Goal: Information Seeking & Learning: Stay updated

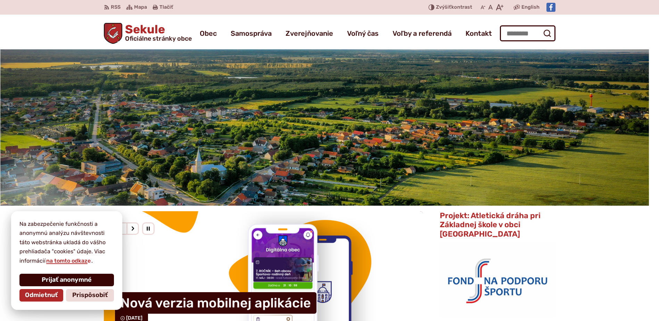
click at [83, 279] on span "Prijať anonymné" at bounding box center [67, 280] width 50 height 8
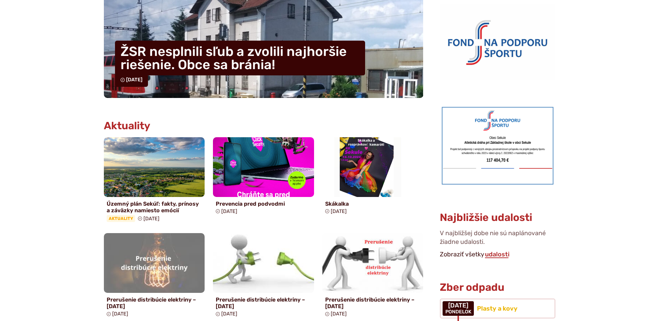
scroll to position [278, 0]
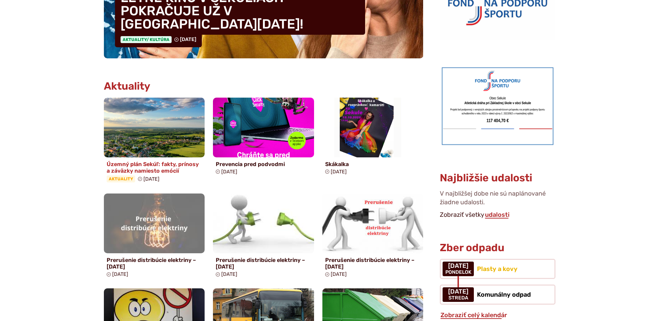
click at [163, 166] on h4 "Územný plán Sekúľ: fakty, prínosy a záväzky namiesto emócií" at bounding box center [154, 167] width 95 height 13
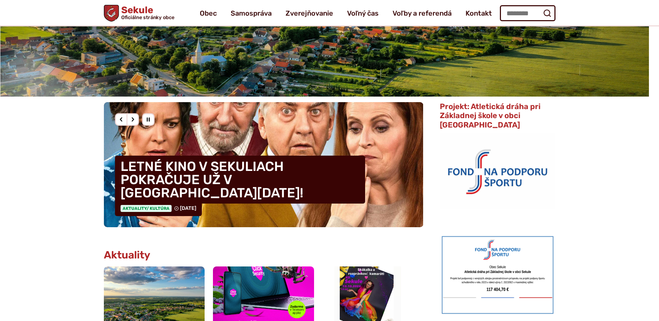
scroll to position [0, 0]
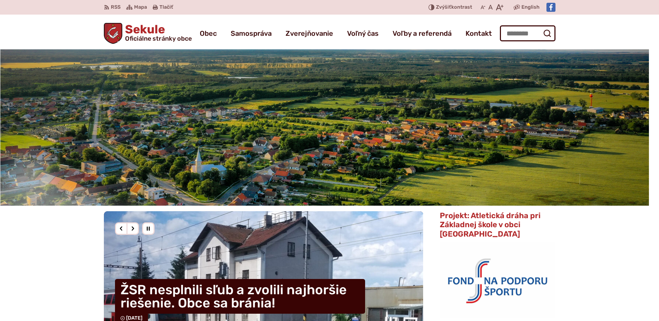
click at [225, 282] on h4 "ŽSR nesplnili sľub a zvolili najhoršie riešenie. Obce sa bránia!" at bounding box center [240, 296] width 250 height 35
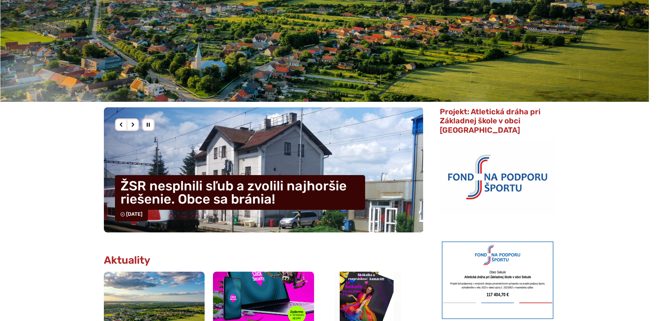
scroll to position [104, 0]
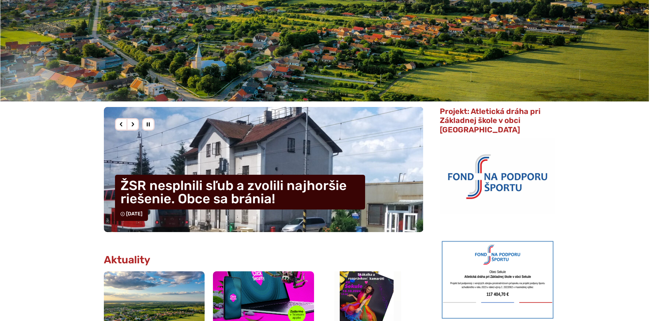
click at [245, 195] on h4 "ŽSR nesplnili sľub a zvolili najhoršie riešenie. Obce sa bránia!" at bounding box center [240, 192] width 250 height 35
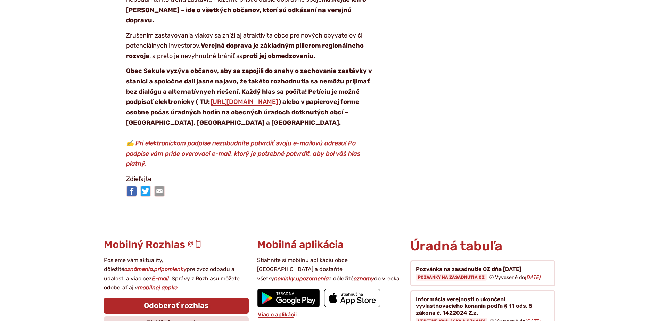
scroll to position [1111, 0]
